Goal: Book appointment/travel/reservation

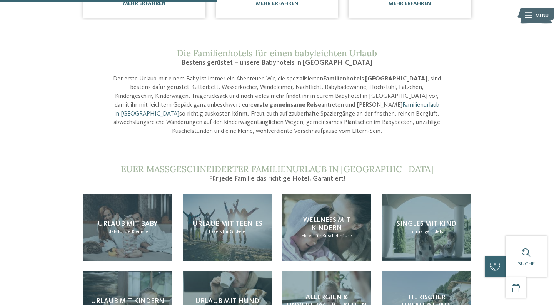
scroll to position [638, 0]
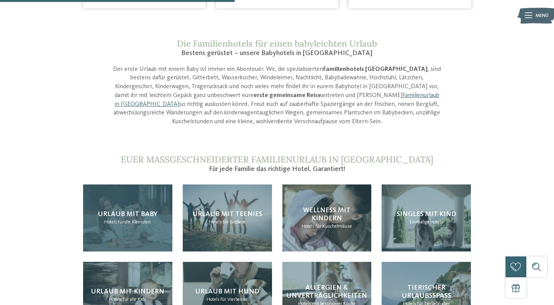
click at [130, 215] on div "Urlaub mit Baby Hotels für die Kleinsten" at bounding box center [127, 217] width 89 height 67
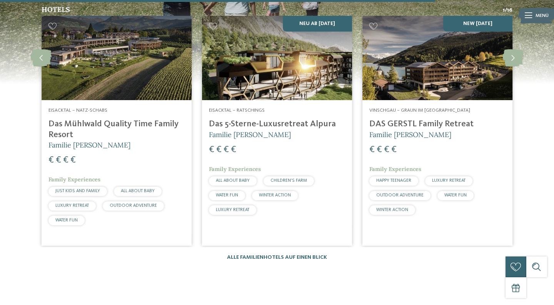
scroll to position [1211, 0]
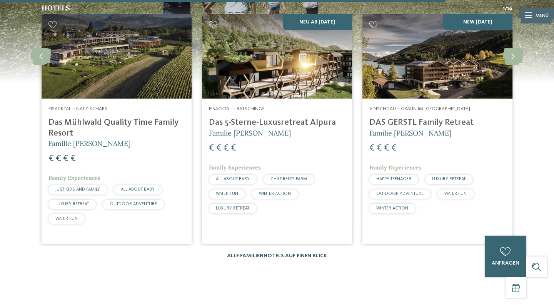
click at [320, 253] on link "Alle Familienhotels auf einen Blick" at bounding box center [277, 255] width 100 height 5
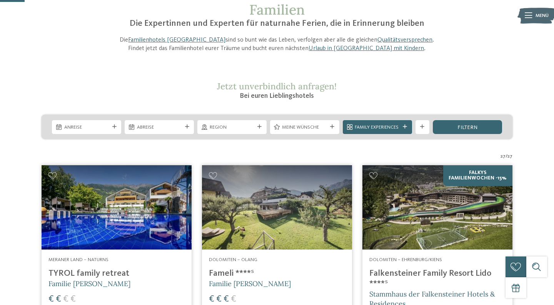
scroll to position [112, 0]
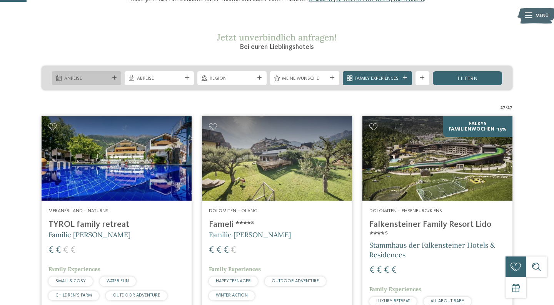
click at [98, 77] on span "Anreise" at bounding box center [86, 78] width 45 height 7
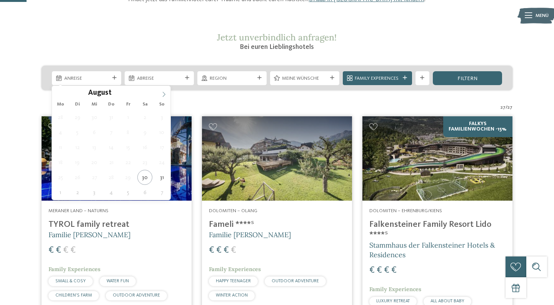
click at [166, 93] on icon at bounding box center [163, 94] width 5 height 5
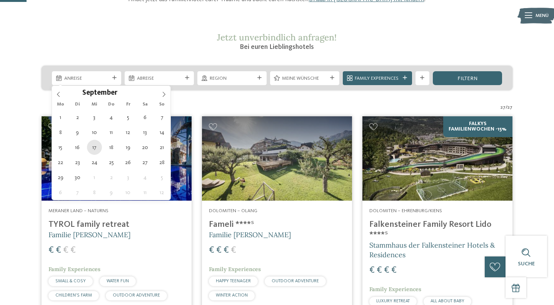
type div "17.09.2025"
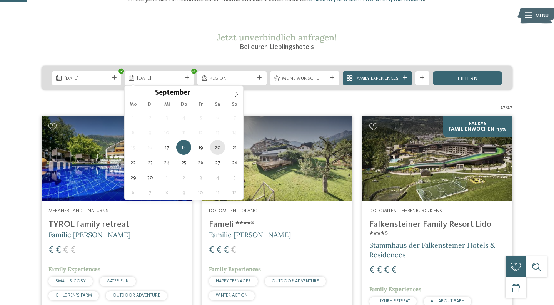
type div "20.09.2025"
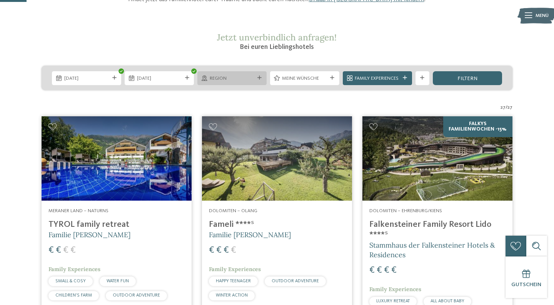
click at [264, 77] on div "Region" at bounding box center [231, 78] width 69 height 14
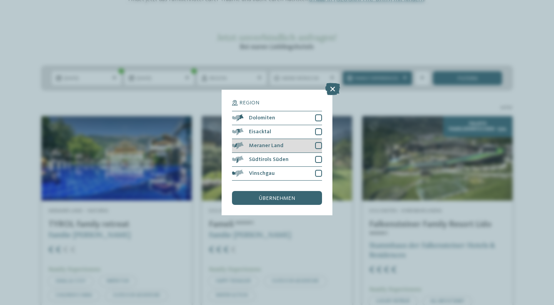
click at [320, 146] on div at bounding box center [318, 145] width 7 height 7
click at [319, 162] on div at bounding box center [318, 159] width 7 height 7
click at [300, 199] on div "übernehmen" at bounding box center [277, 198] width 90 height 14
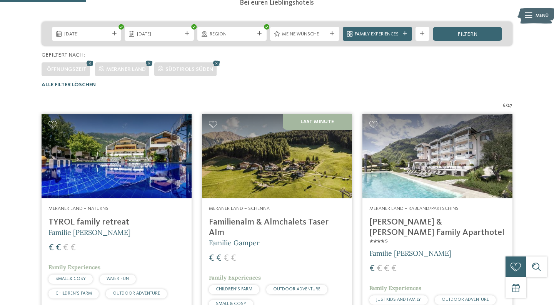
scroll to position [120, 0]
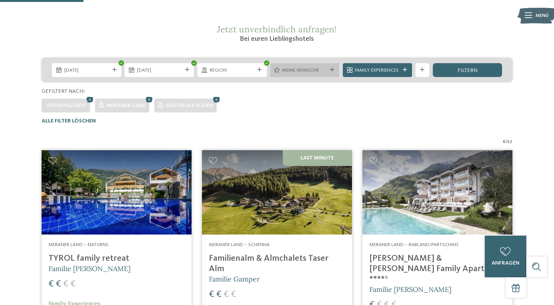
click at [332, 70] on icon at bounding box center [332, 70] width 4 height 4
